Goal: Obtain resource: Download file/media

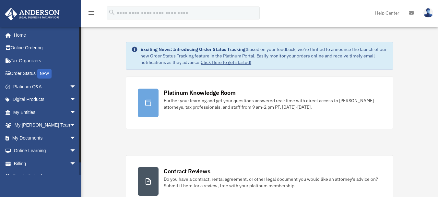
scroll to position [9, 0]
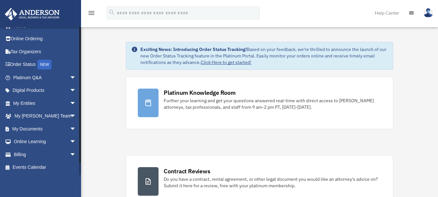
click at [80, 166] on div at bounding box center [80, 101] width 2 height 148
click at [70, 126] on span "arrow_drop_down" at bounding box center [76, 128] width 13 height 13
click at [35, 140] on link "Box" at bounding box center [47, 141] width 77 height 13
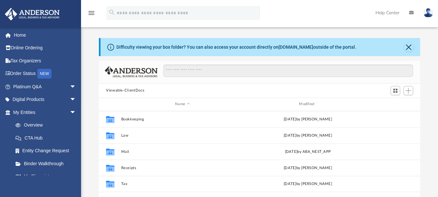
scroll to position [143, 316]
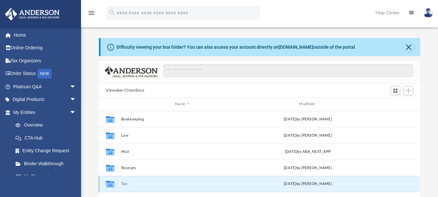
click at [124, 182] on button "Tax" at bounding box center [182, 184] width 123 height 4
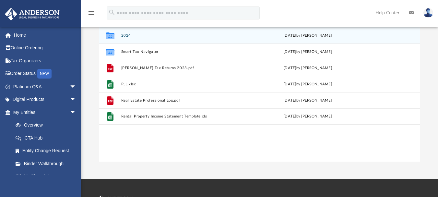
scroll to position [85, 0]
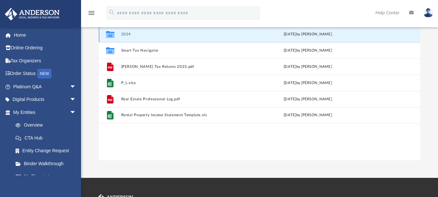
click at [160, 34] on button "2024" at bounding box center [182, 34] width 123 height 4
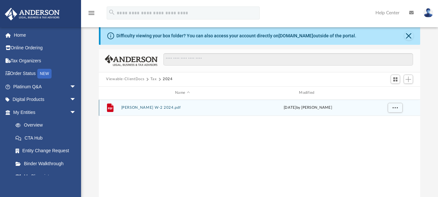
scroll to position [0, 0]
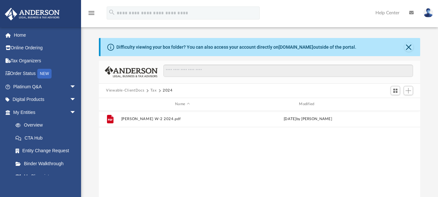
click at [153, 90] on button "Tax" at bounding box center [153, 91] width 6 height 6
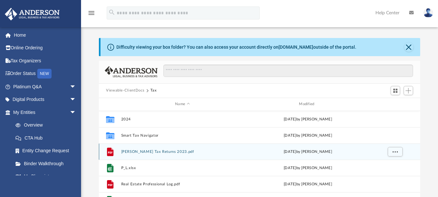
click at [141, 153] on button "[PERSON_NAME] Tax Returns 2023.pdf" at bounding box center [182, 151] width 123 height 4
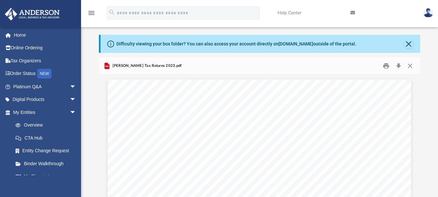
scroll to position [4, 0]
click at [409, 46] on button "Close" at bounding box center [408, 43] width 9 height 9
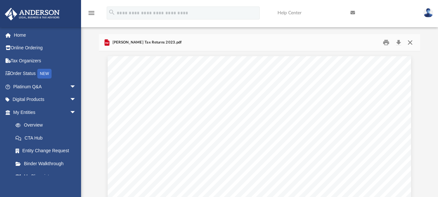
click at [409, 44] on button "Close" at bounding box center [410, 42] width 12 height 10
